Goal: Task Accomplishment & Management: Manage account settings

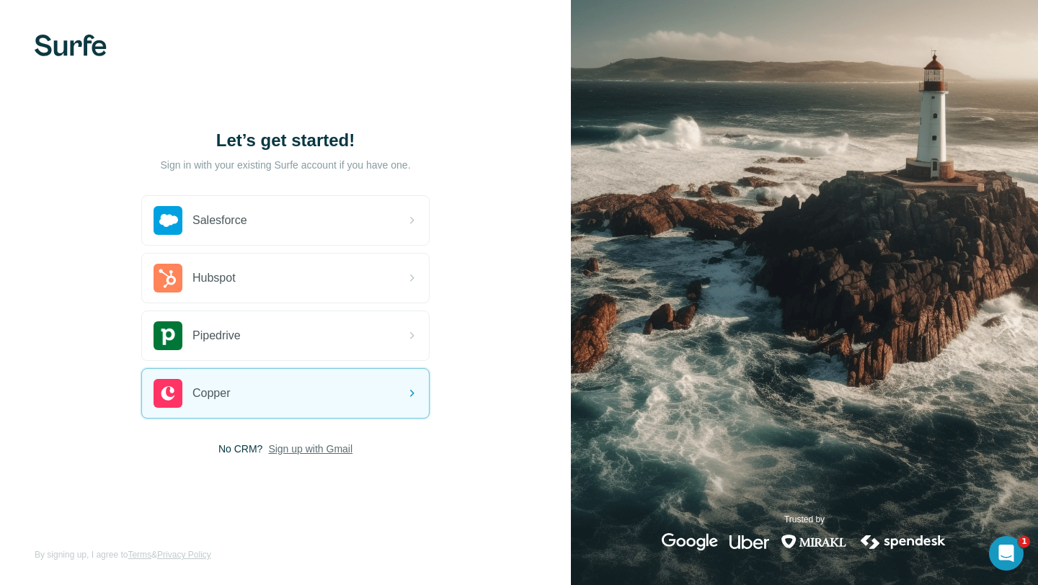
click at [295, 448] on span "Sign up with Gmail" at bounding box center [310, 449] width 84 height 14
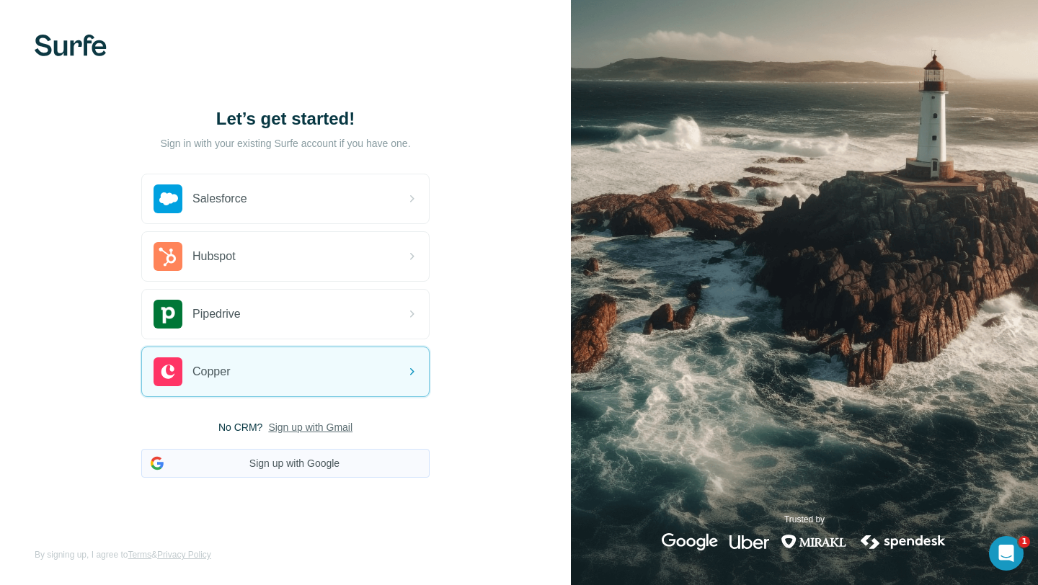
click at [273, 471] on button "Sign up with Google" at bounding box center [285, 463] width 288 height 29
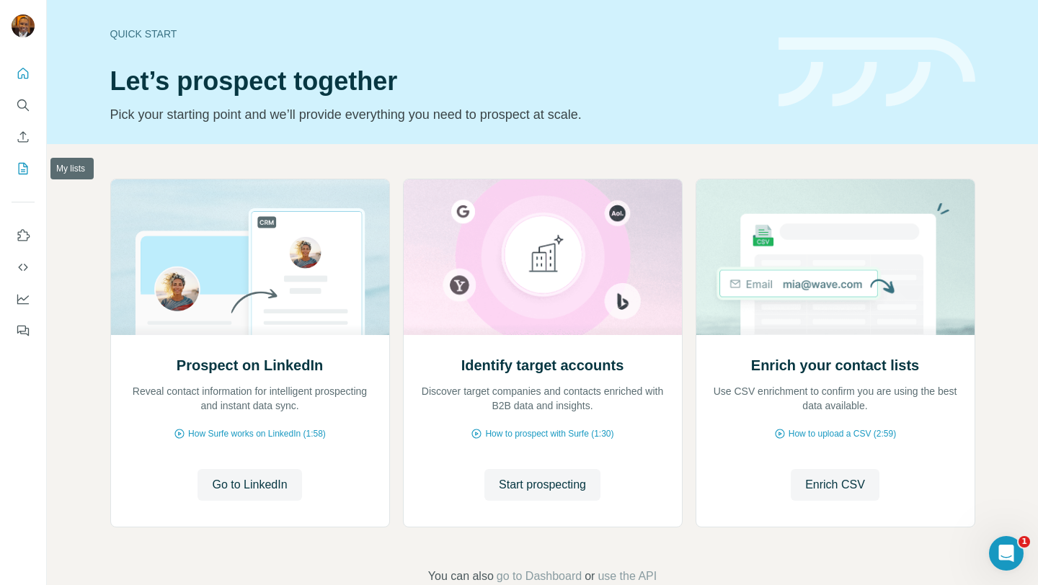
click at [26, 165] on icon "My lists" at bounding box center [23, 169] width 9 height 12
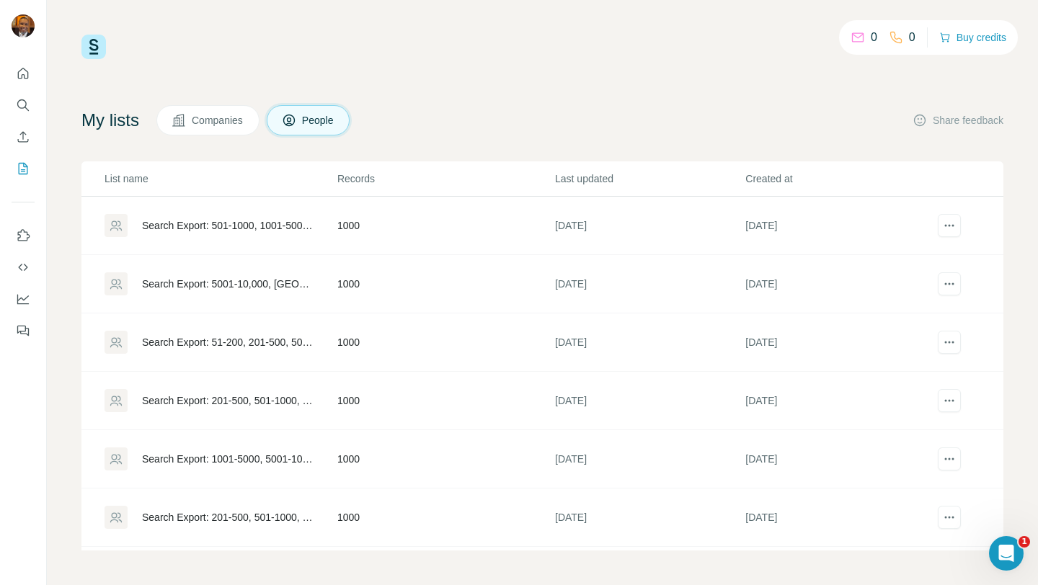
click at [222, 229] on div "Search Export: 501-1000, 1001-5000, 10,000+, Marketing, Director, Vice Presiden…" at bounding box center [227, 225] width 171 height 14
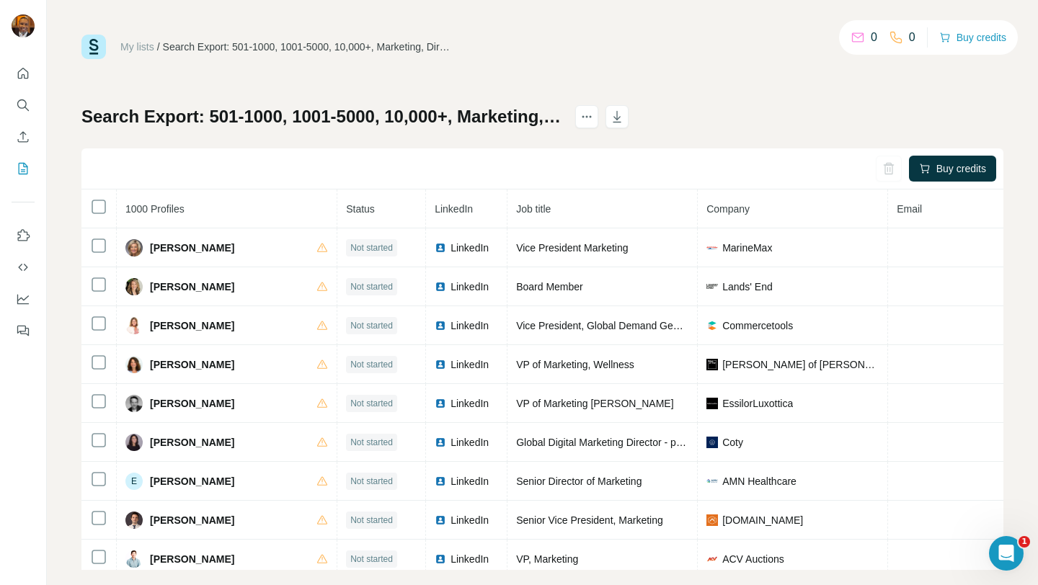
click at [255, 111] on h1 "Search Export: 501-1000, 1001-5000, 10,000+, Marketing, Director, Vice Presiden…" at bounding box center [321, 116] width 481 height 23
click at [594, 111] on icon "actions" at bounding box center [587, 117] width 14 height 14
click at [594, 113] on icon "actions" at bounding box center [587, 117] width 14 height 14
click at [291, 116] on h1 "Search Export: 501-1000, 1001-5000, 10,000+, Marketing, Director, Vice Presiden…" at bounding box center [321, 116] width 481 height 23
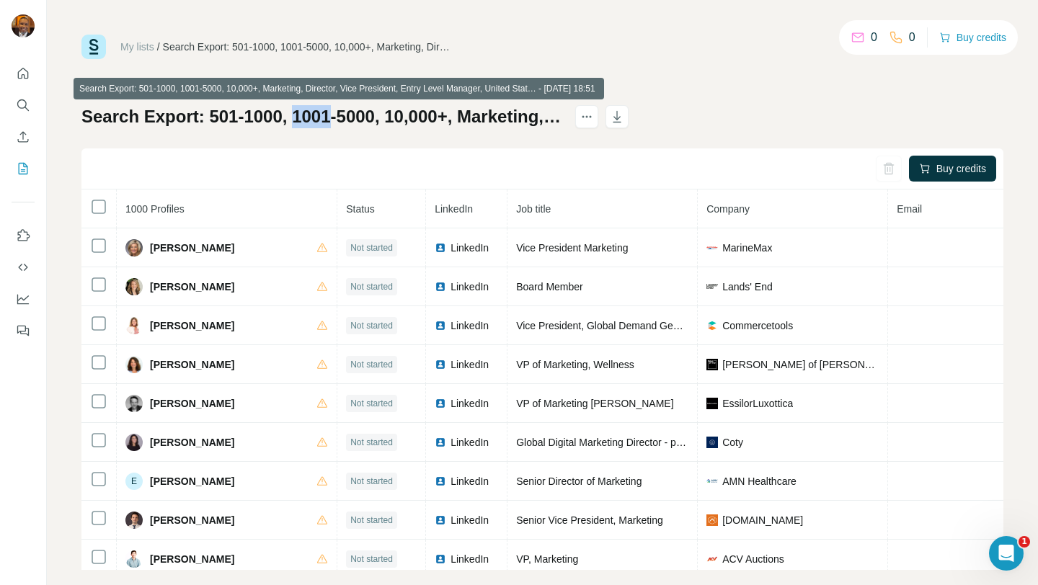
click at [291, 116] on h1 "Search Export: 501-1000, 1001-5000, 10,000+, Marketing, Director, Vice Presiden…" at bounding box center [321, 116] width 481 height 23
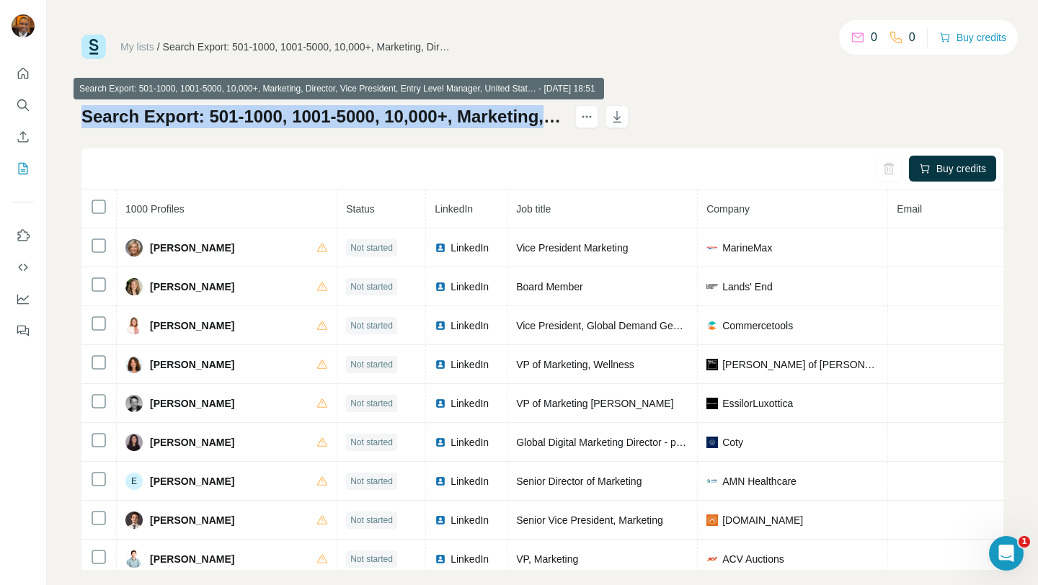
click at [291, 116] on h1 "Search Export: 501-1000, 1001-5000, 10,000+, Marketing, Director, Vice Presiden…" at bounding box center [321, 116] width 481 height 23
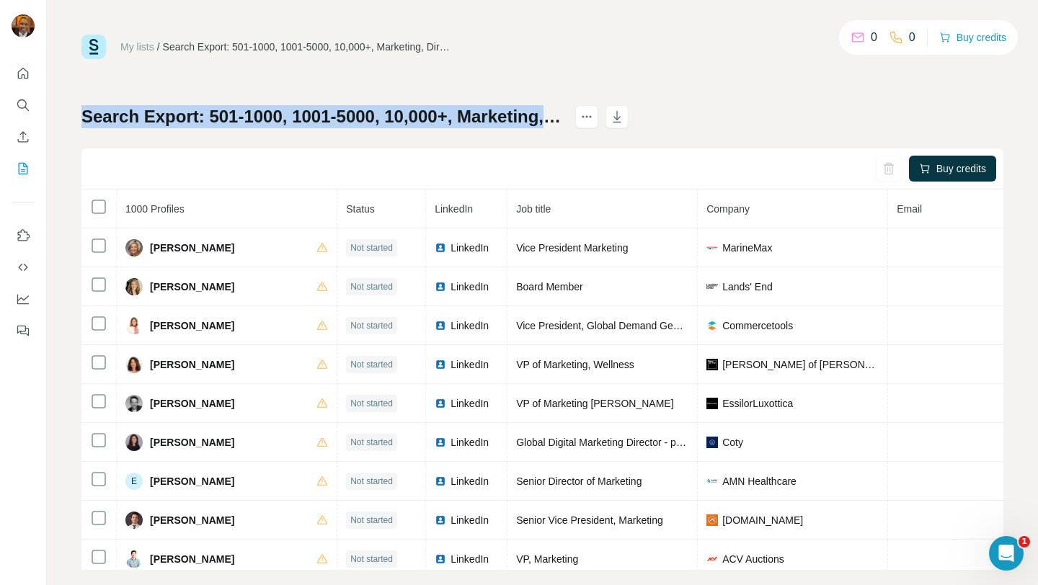
click at [687, 77] on div "My lists / Search Export: 501-1000, 1001-5000, 10,000+, Marketing, Director, Vi…" at bounding box center [542, 303] width 922 height 536
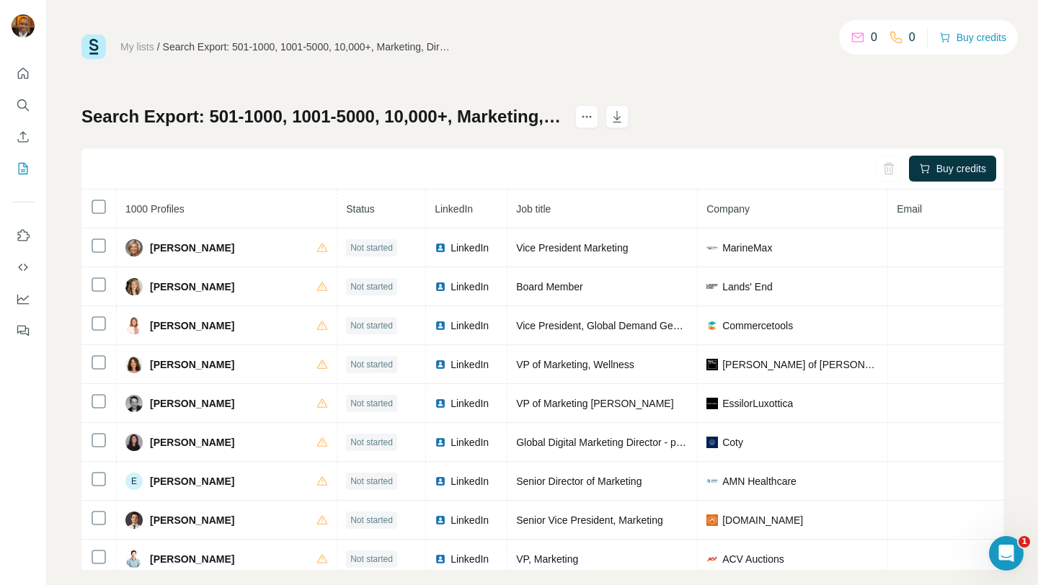
click at [234, 46] on div "Search Export: 501-1000, 1001-5000, 10,000+, Marketing, Director, Vice Presiden…" at bounding box center [307, 47] width 288 height 14
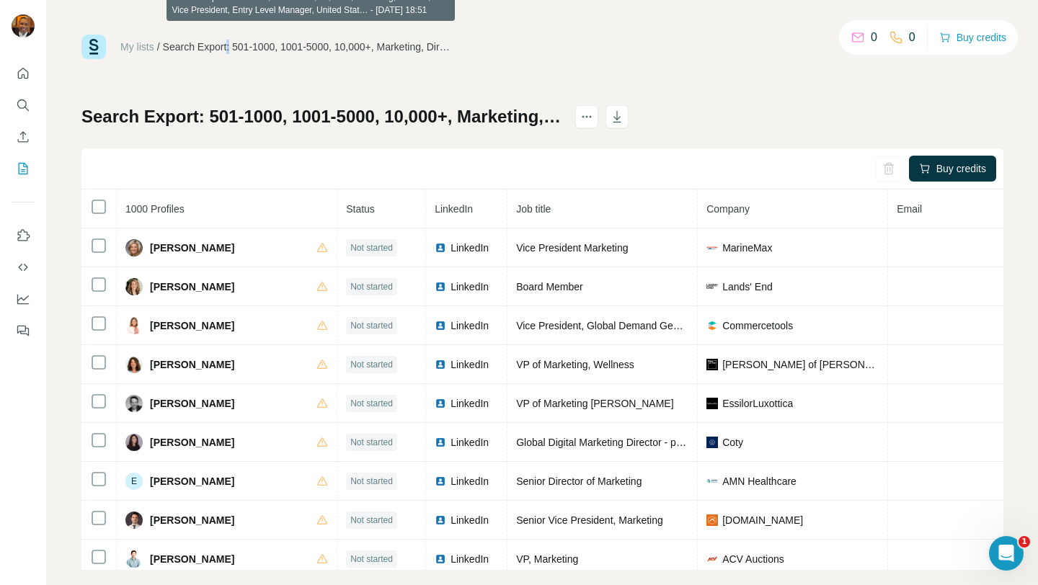
click at [271, 50] on div "Search Export: 501-1000, 1001-5000, 10,000+, Marketing, Director, Vice Presiden…" at bounding box center [307, 47] width 288 height 14
